Goal: Navigation & Orientation: Find specific page/section

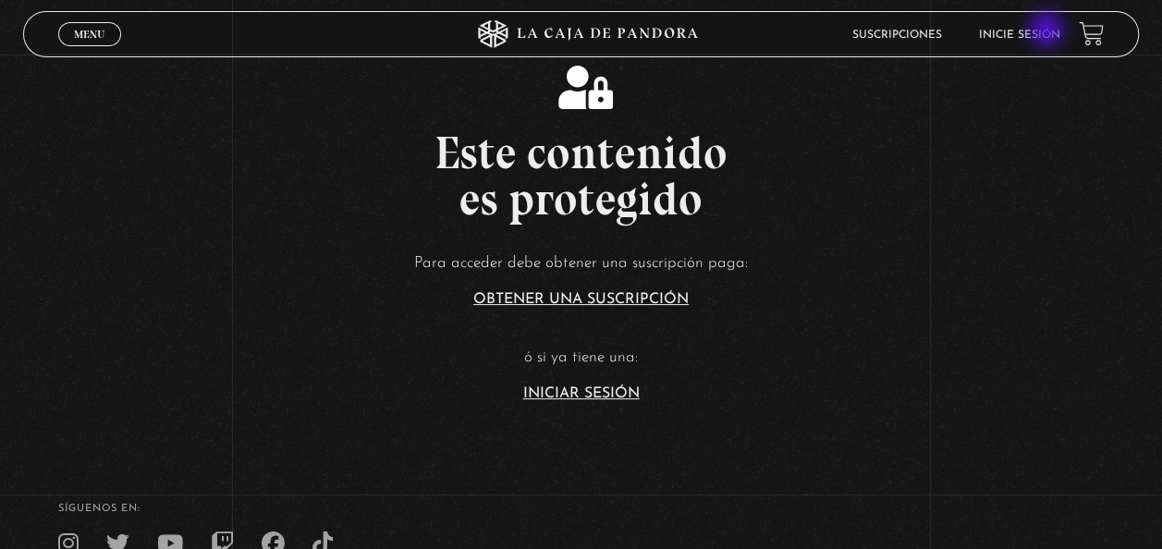
click at [1049, 31] on link "Inicie sesión" at bounding box center [1019, 35] width 81 height 11
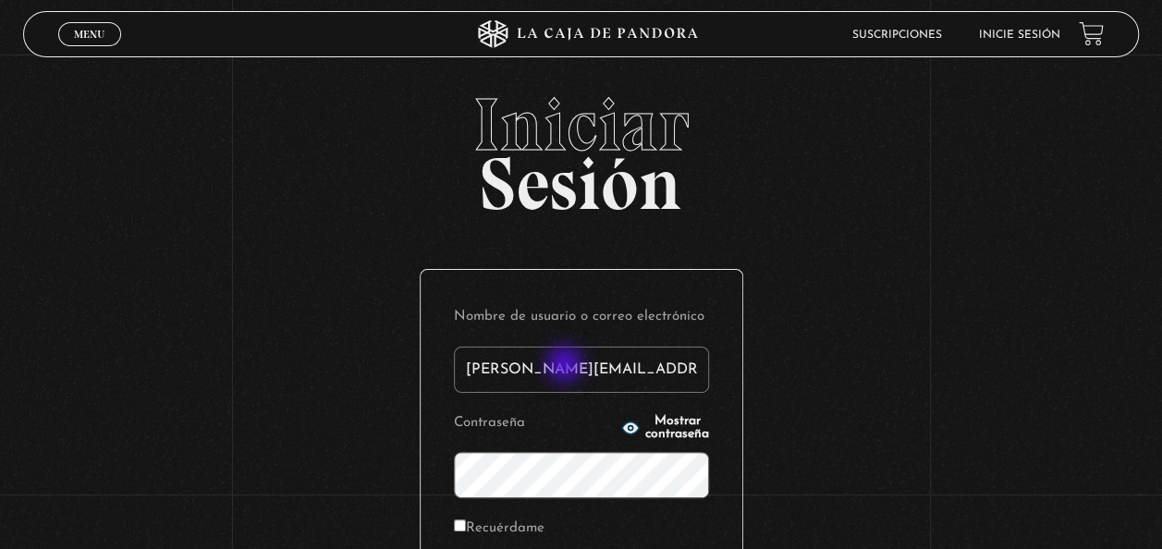
type input "[PERSON_NAME][EMAIL_ADDRESS][DOMAIN_NAME]"
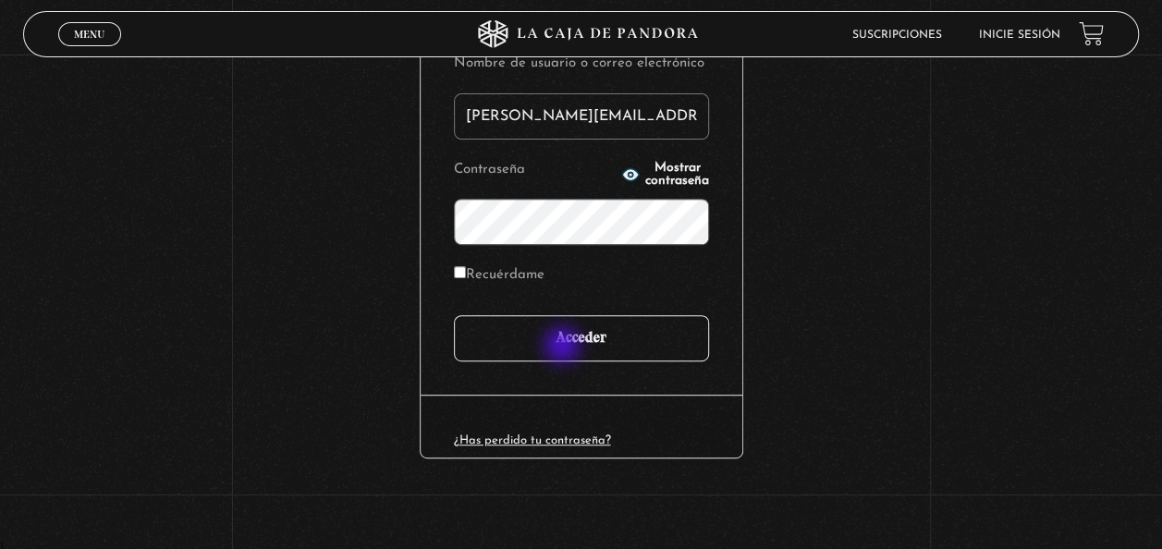
click at [560, 335] on input "Acceder" at bounding box center [581, 338] width 255 height 46
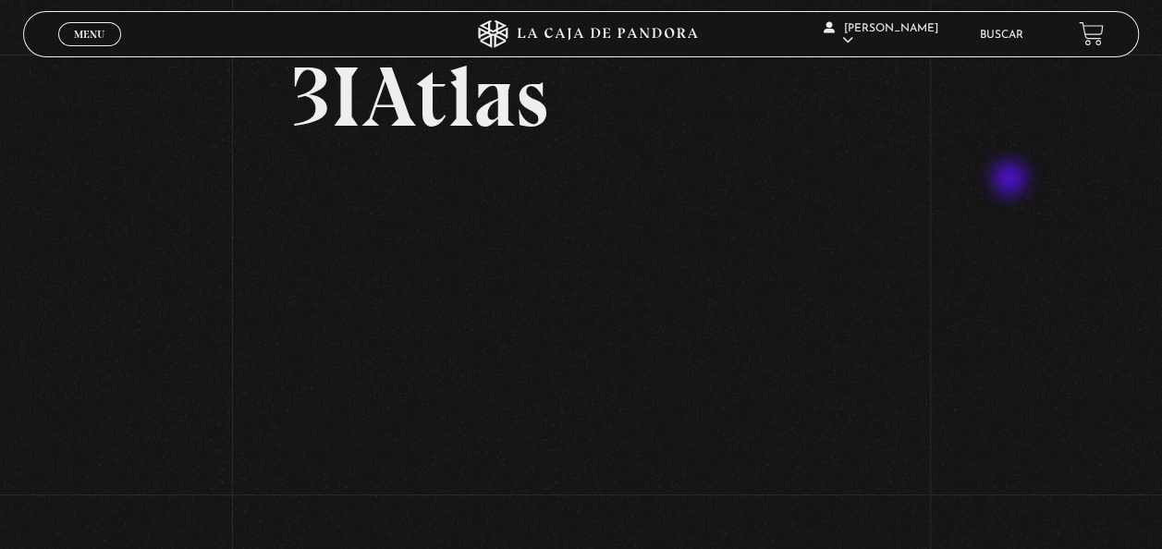
scroll to position [185, 0]
